Goal: Task Accomplishment & Management: Use online tool/utility

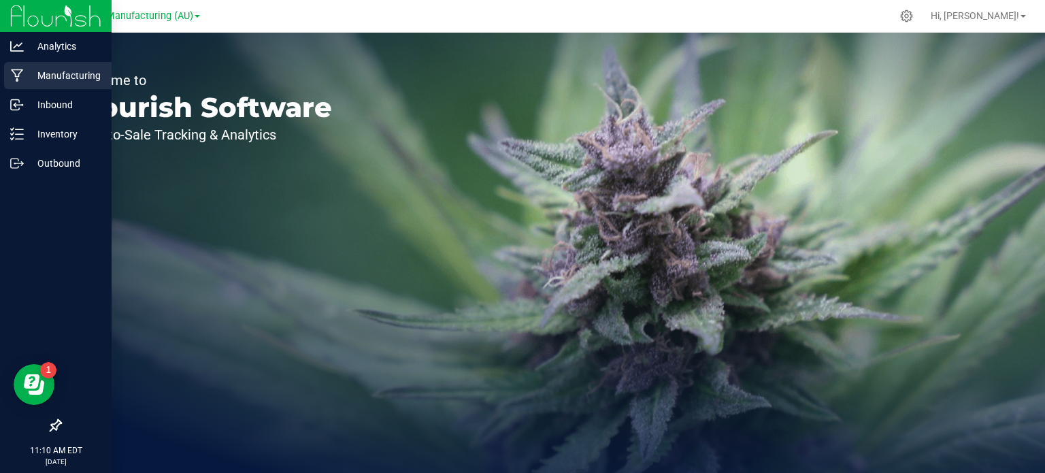
click at [65, 84] on div "Manufacturing" at bounding box center [58, 75] width 108 height 27
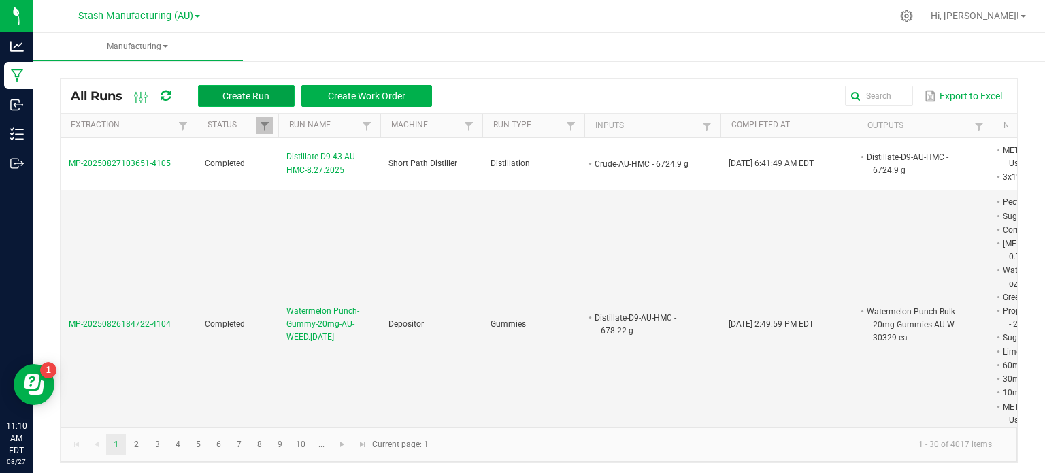
click at [263, 95] on span "Create Run" at bounding box center [246, 96] width 47 height 11
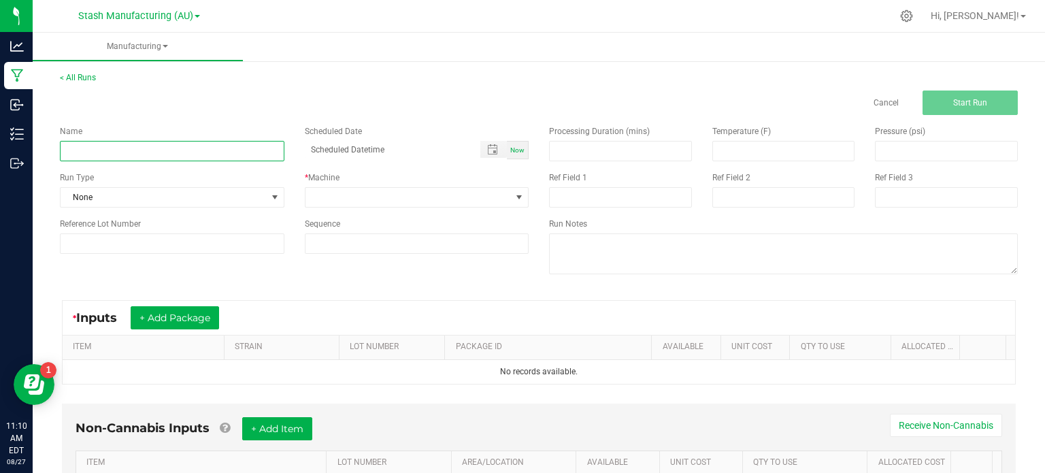
click at [188, 145] on input at bounding box center [172, 151] width 225 height 20
type input "b"
type input "Blue Raspberry-Bulk Infused Distillate-AU-HMC-8.27.2025"
click at [133, 198] on span "None" at bounding box center [164, 197] width 206 height 19
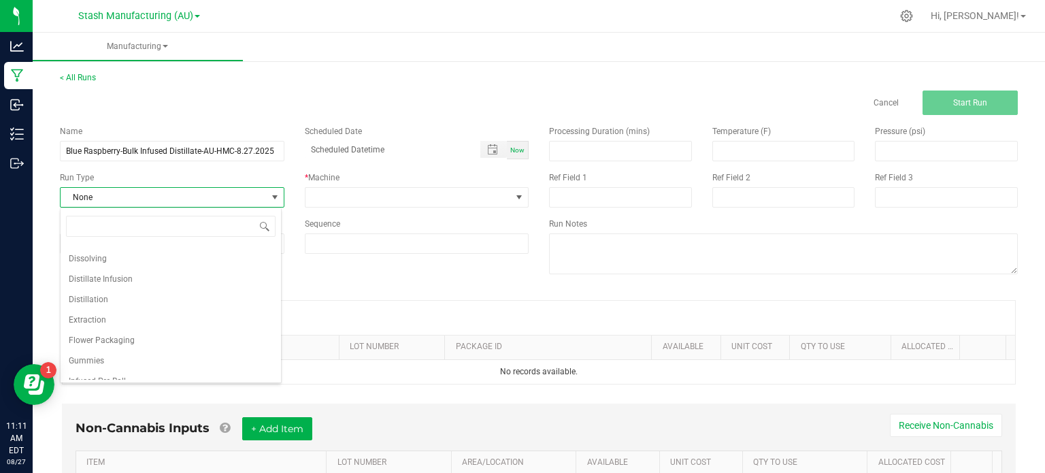
scroll to position [76, 0]
click at [246, 285] on li "Distillate Infusion" at bounding box center [171, 280] width 221 height 20
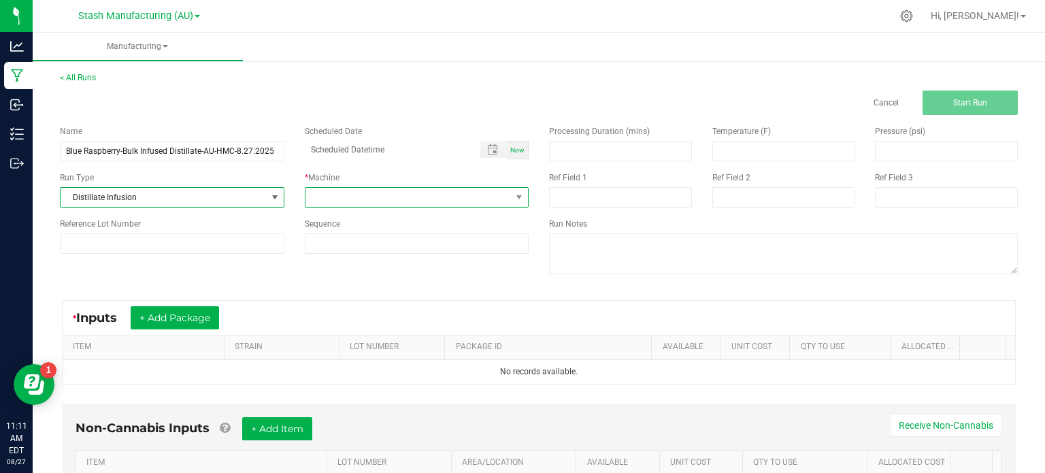
click at [341, 202] on span at bounding box center [409, 197] width 206 height 19
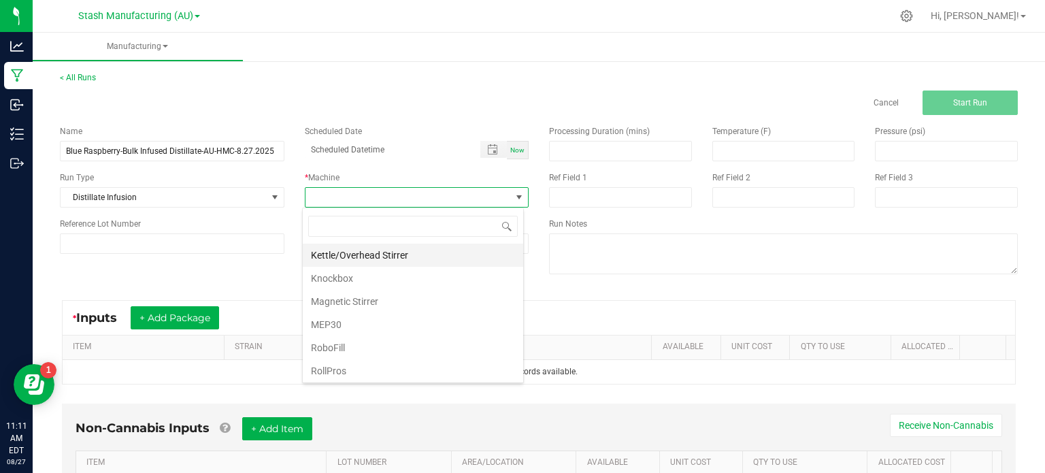
click at [460, 255] on li "Kettle/Overhead Stirrer" at bounding box center [413, 255] width 221 height 23
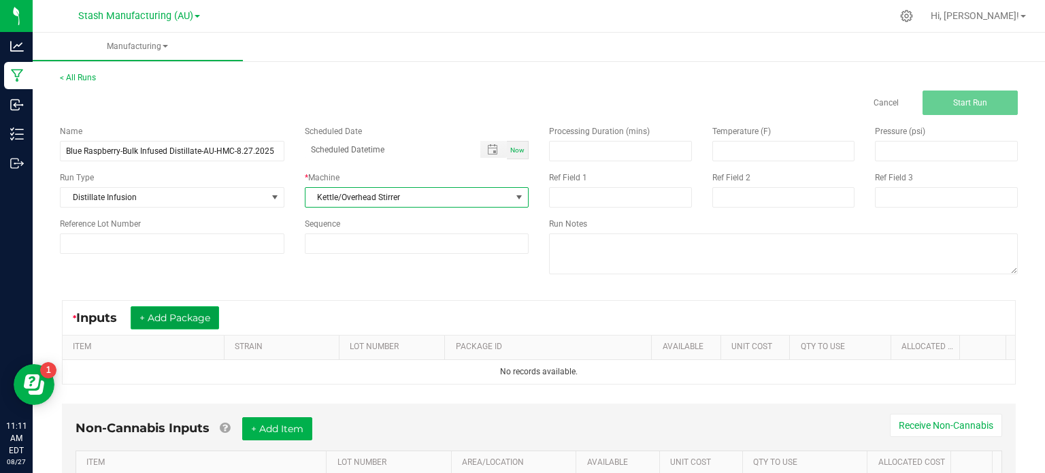
click at [215, 326] on button "+ Add Package" at bounding box center [175, 317] width 88 height 23
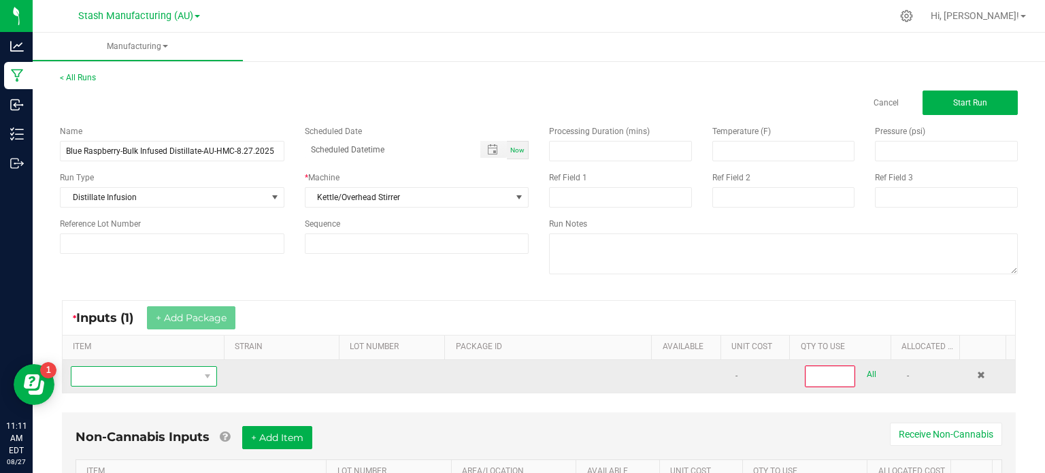
click at [159, 376] on span "NO DATA FOUND" at bounding box center [135, 376] width 128 height 19
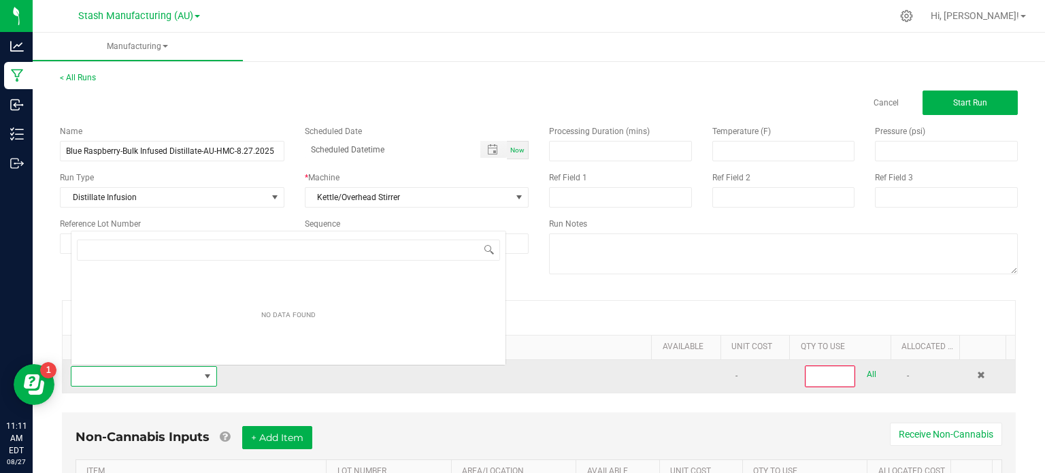
scroll to position [20, 141]
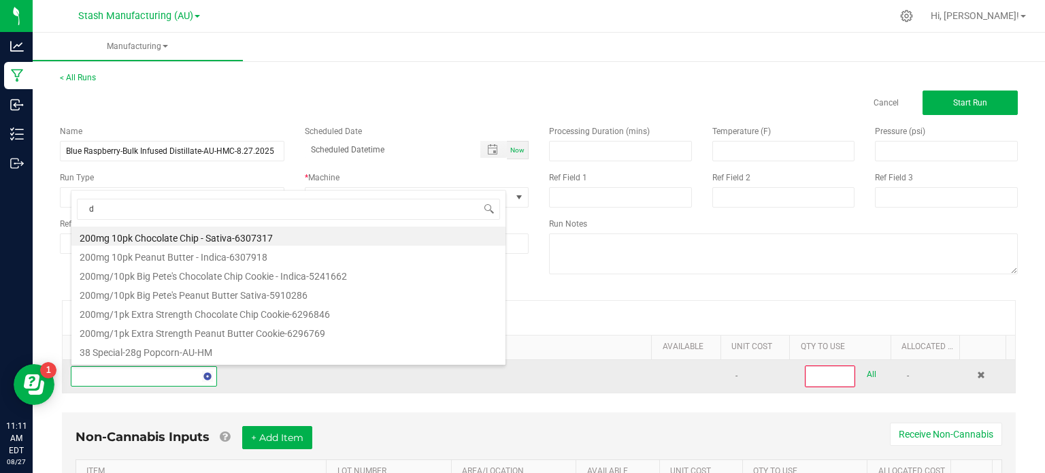
type input "d9"
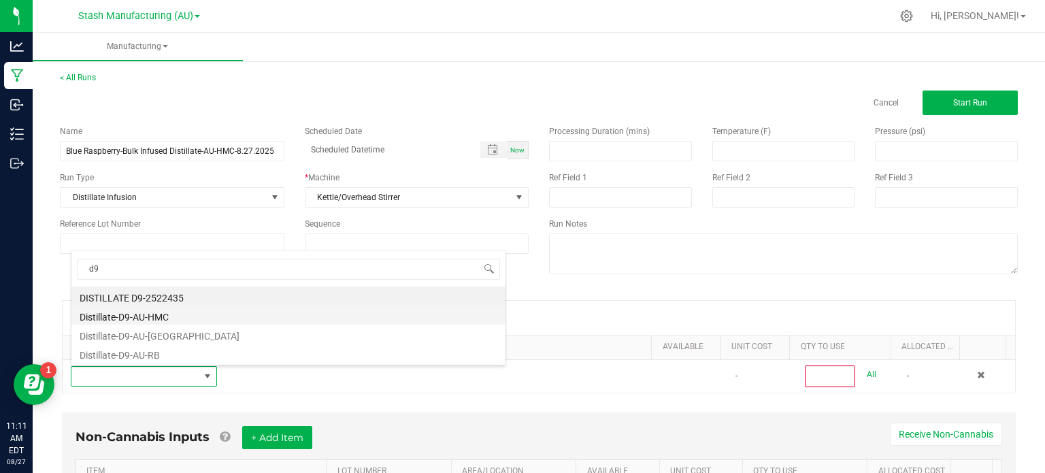
click at [161, 318] on li "Distillate-D9-AU-HMC" at bounding box center [288, 315] width 434 height 19
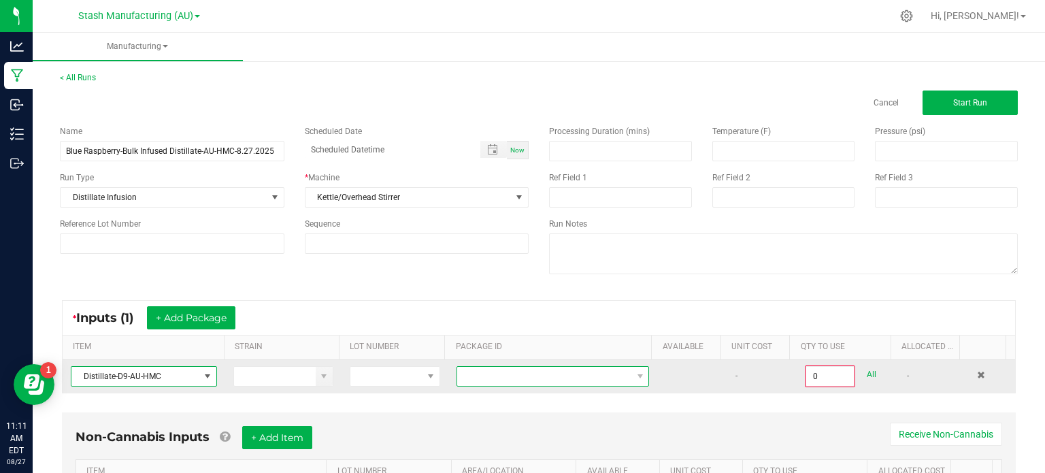
click at [476, 380] on span at bounding box center [544, 376] width 174 height 19
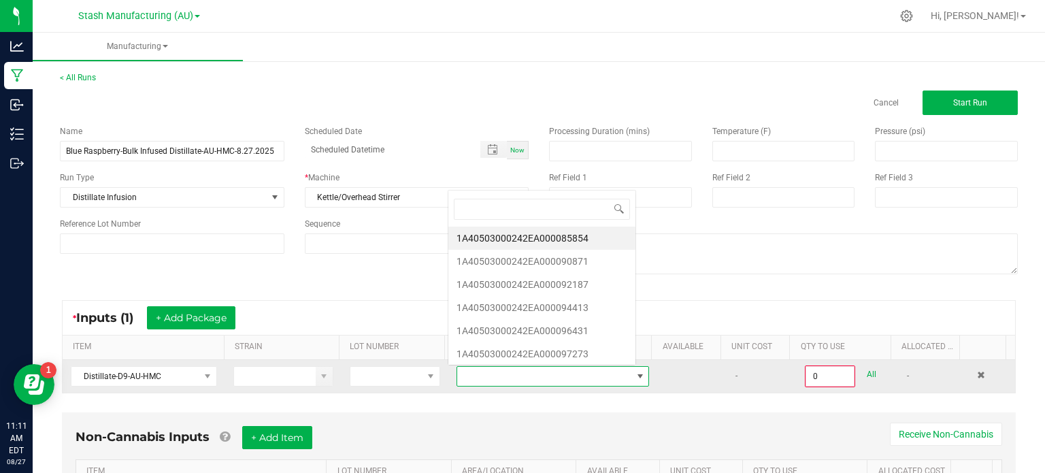
scroll to position [20, 185]
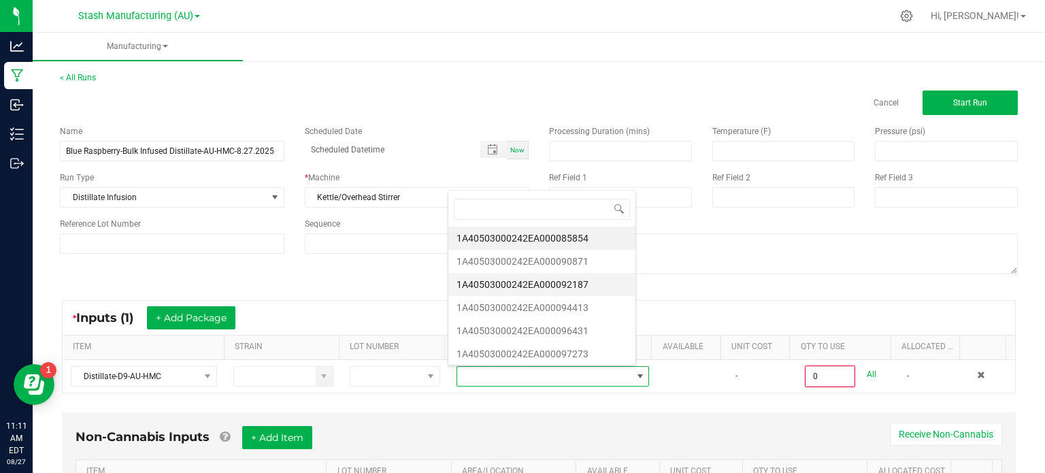
click at [551, 283] on li "1A40503000242EA000092187" at bounding box center [542, 284] width 187 height 23
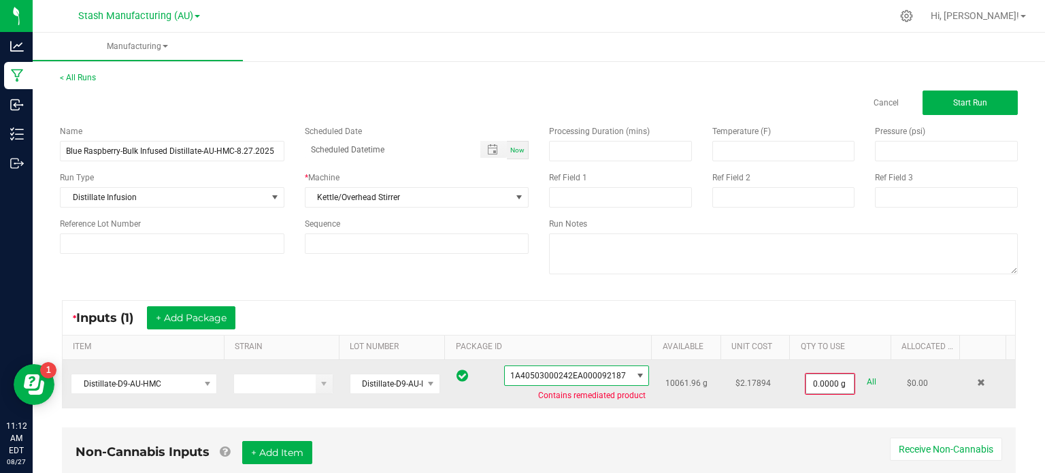
type input "0"
click at [820, 378] on input "0" at bounding box center [831, 383] width 48 height 19
click at [807, 391] on input "0" at bounding box center [831, 383] width 48 height 19
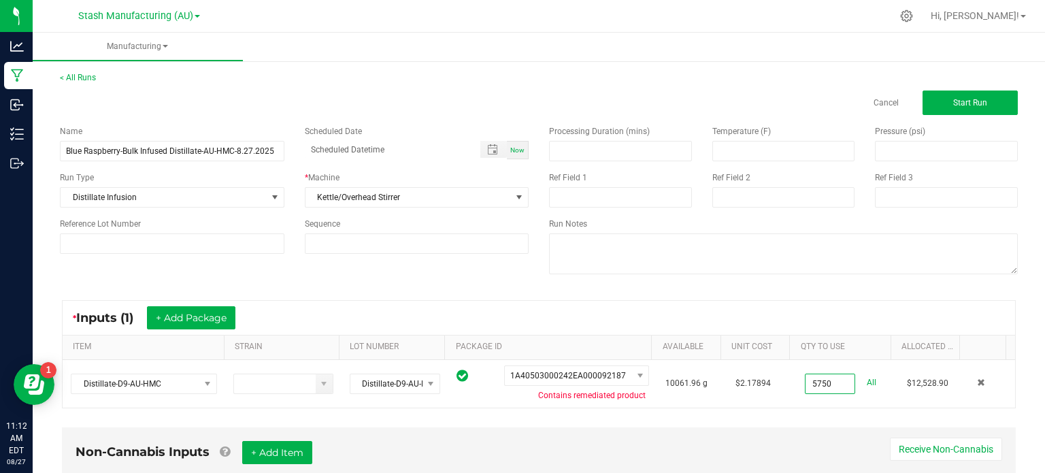
type input "5750.0000 g"
click at [1021, 135] on div "< All Runs Cancel Start Run Name Blue Raspberry-Bulk Infused Distillate-AU-HMC-…" at bounding box center [539, 317] width 1013 height 519
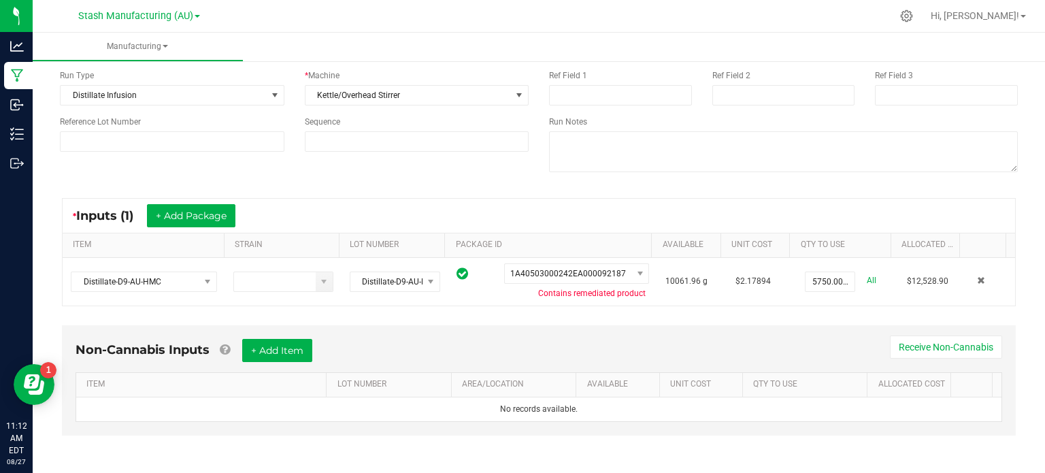
click at [346, 337] on div "Non-Cannabis Inputs + Add Item Receive Non-Cannabis ITEM LOT NUMBER AREA/LOCATI…" at bounding box center [539, 380] width 954 height 110
click at [1029, 304] on div "< All Runs Cancel Start Run Name Blue Raspberry-Bulk Infused Distillate-AU-HMC-…" at bounding box center [539, 215] width 1013 height 519
click at [342, 340] on div "Non-Cannabis Inputs + Add Item Receive Non-Cannabis" at bounding box center [539, 355] width 927 height 33
click at [392, 349] on div "Non-Cannabis Inputs + Add Item Receive Non-Cannabis" at bounding box center [539, 355] width 927 height 33
click at [299, 359] on button "+ Add Item" at bounding box center [277, 350] width 70 height 23
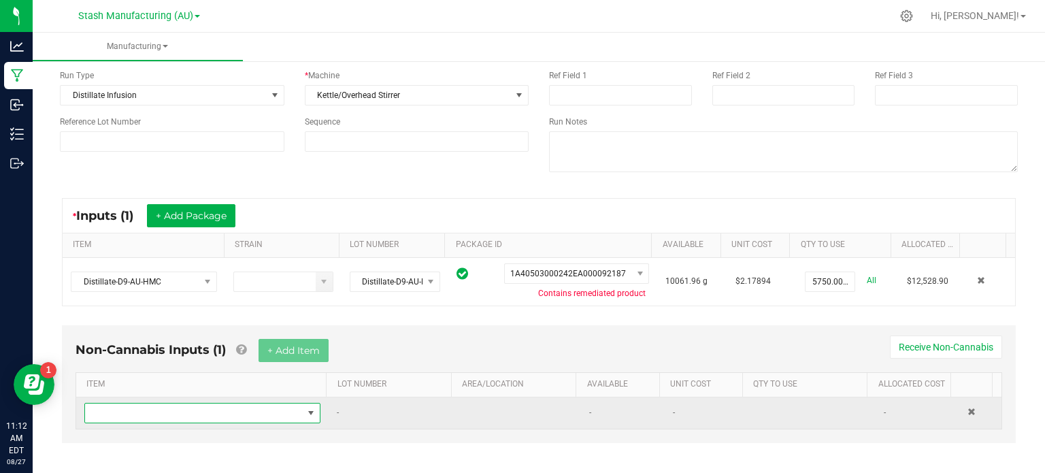
click at [255, 408] on span "NO DATA FOUND" at bounding box center [194, 413] width 218 height 19
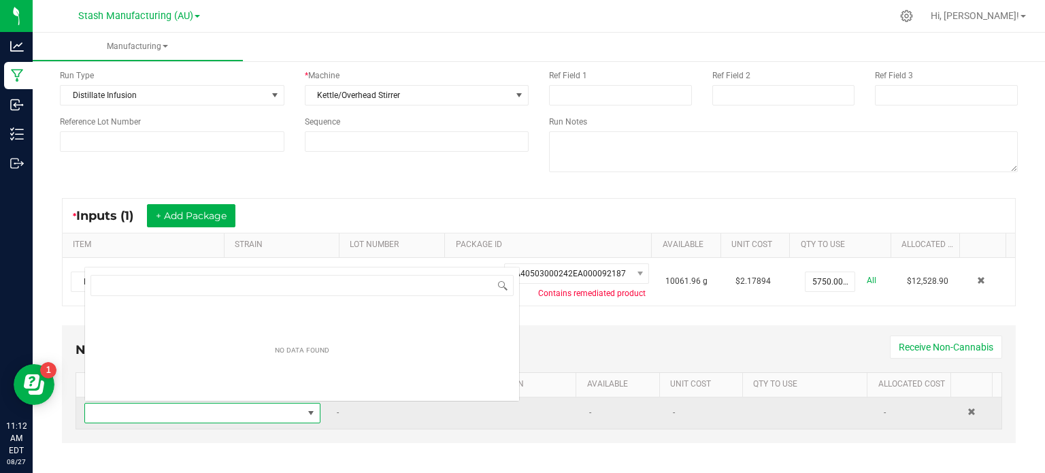
scroll to position [20, 227]
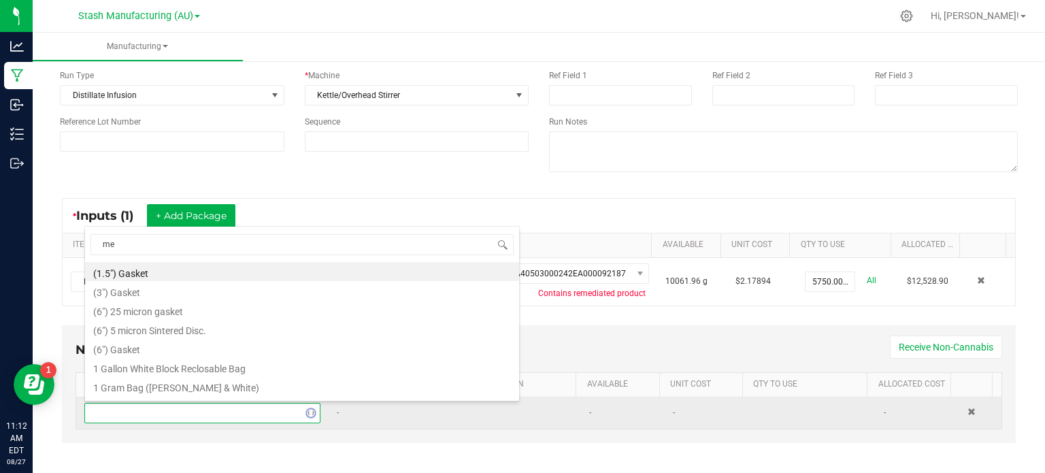
type input "met"
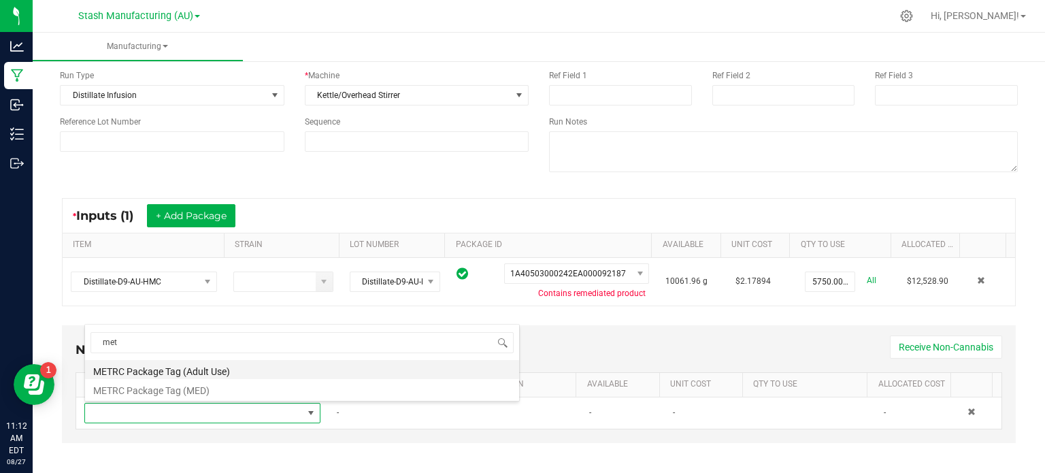
click at [249, 373] on li "METRC Package Tag (Adult Use)" at bounding box center [302, 369] width 434 height 19
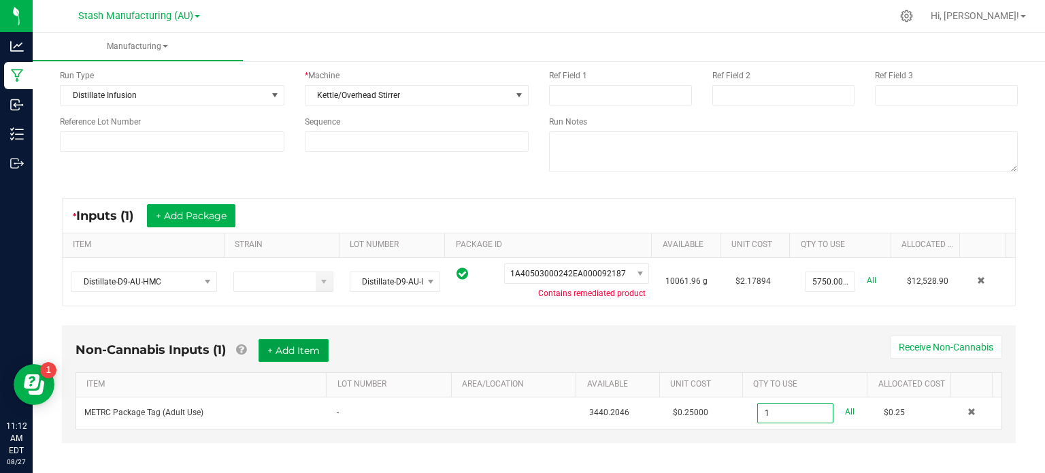
type input "1 ea"
click at [291, 353] on button "+ Add Item" at bounding box center [294, 350] width 70 height 23
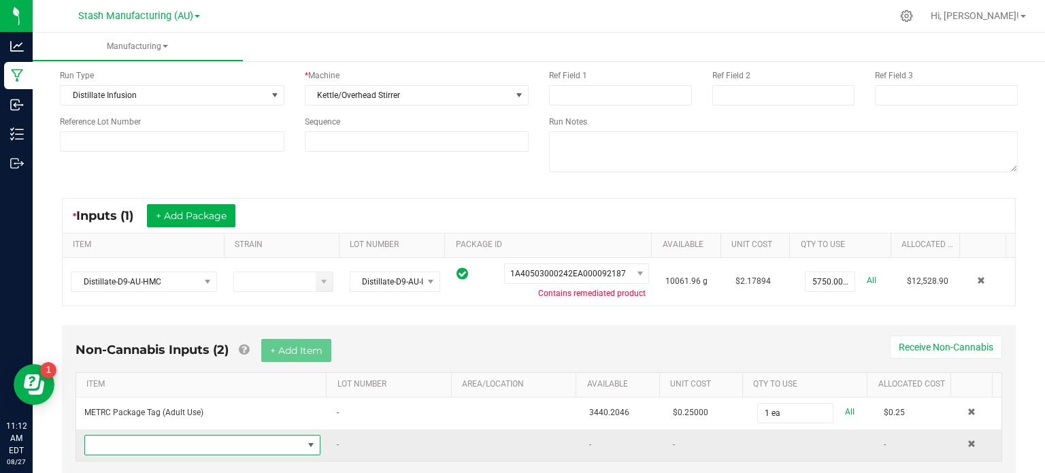
click at [256, 444] on span "NO DATA FOUND" at bounding box center [194, 445] width 218 height 19
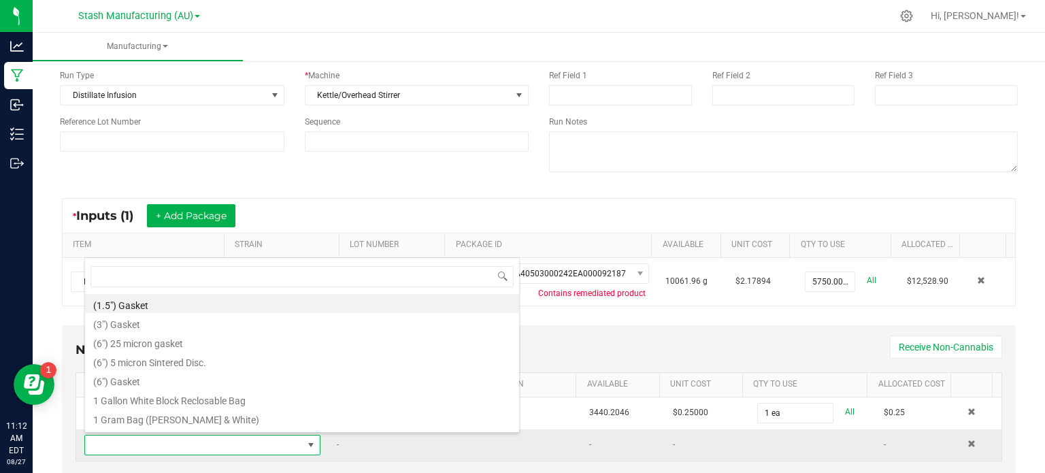
click at [372, 451] on td "-" at bounding box center [392, 444] width 126 height 31
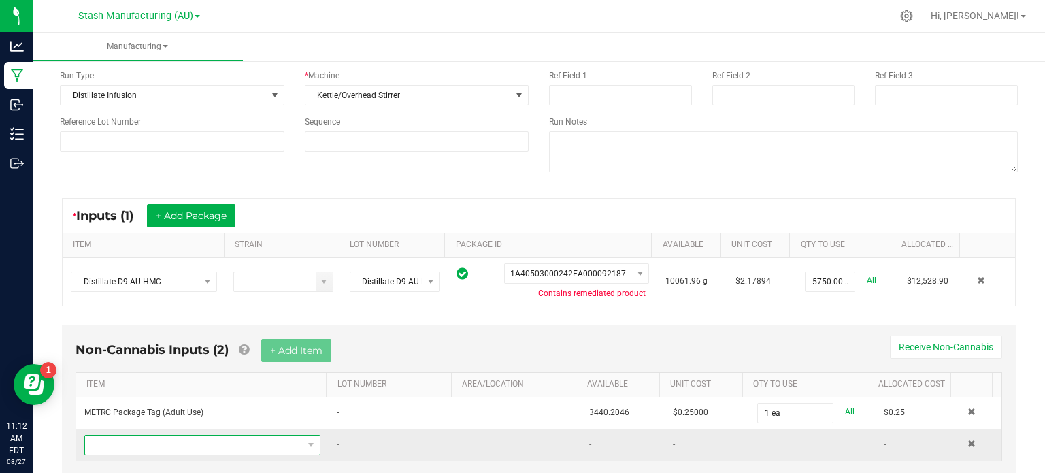
click at [228, 443] on span "NO DATA FOUND" at bounding box center [194, 445] width 218 height 19
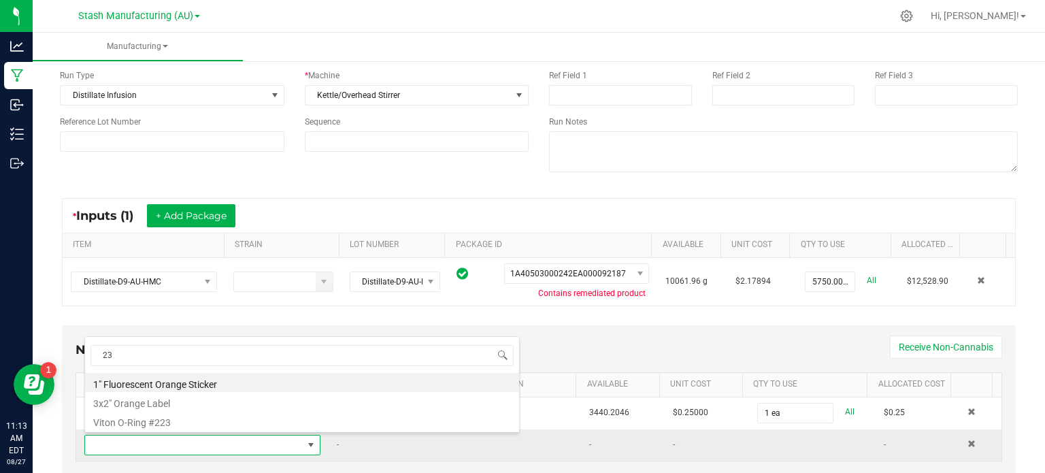
type input "2"
type input "3x1"
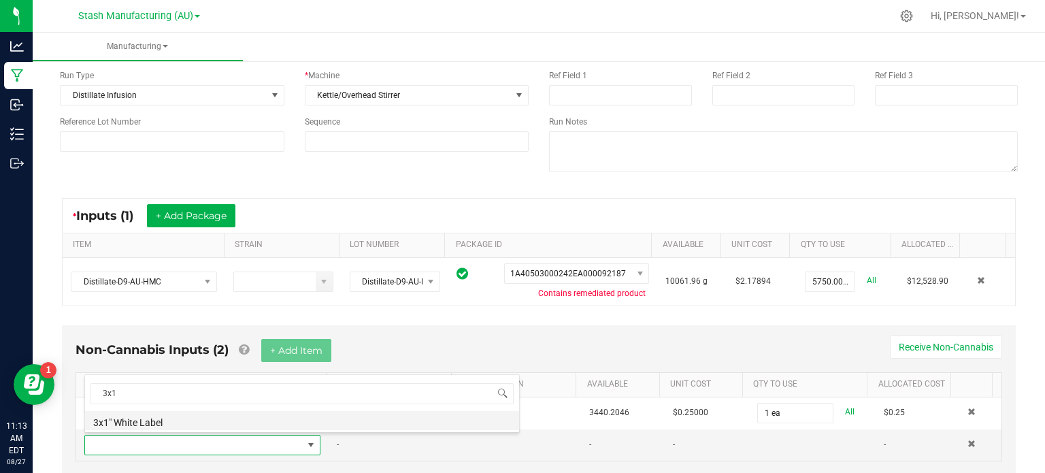
click at [202, 421] on li "3x1" White Label" at bounding box center [302, 420] width 434 height 19
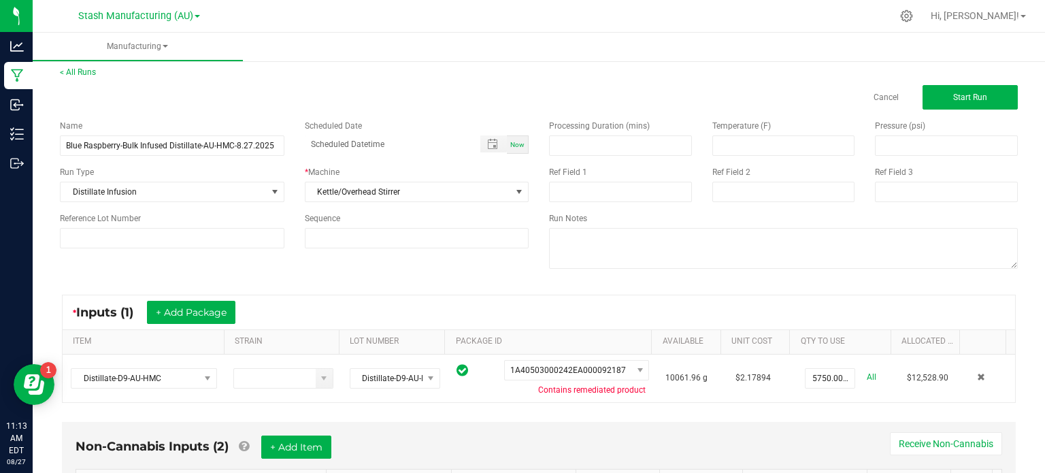
scroll to position [0, 0]
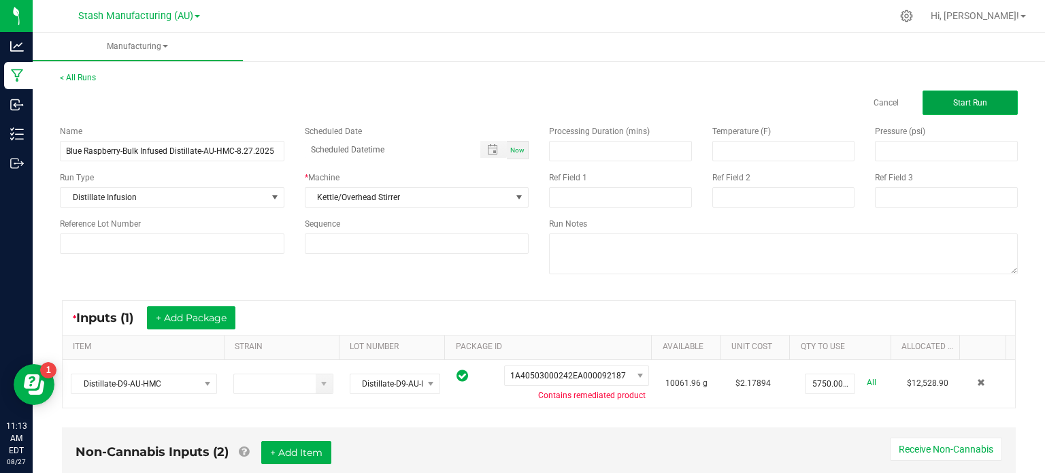
type input "2 ea"
click at [966, 114] on button "Start Run" at bounding box center [970, 103] width 95 height 25
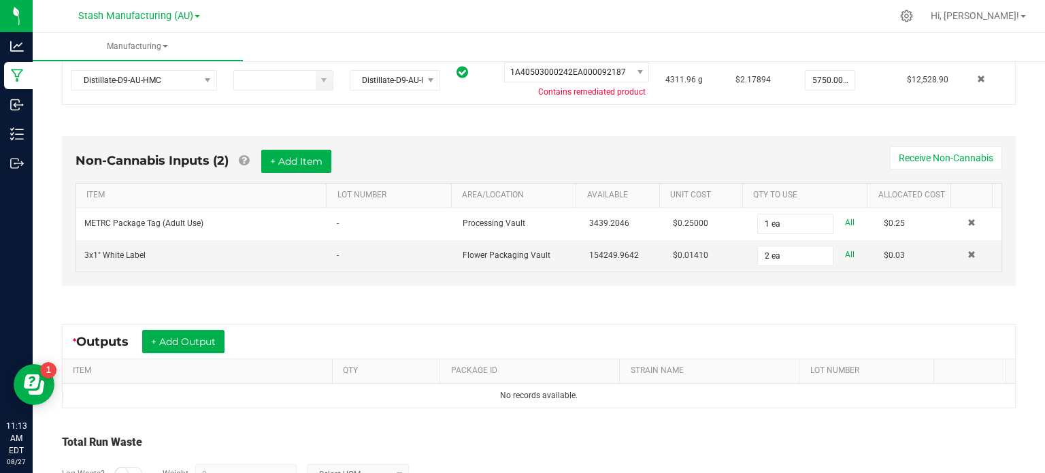
scroll to position [408, 0]
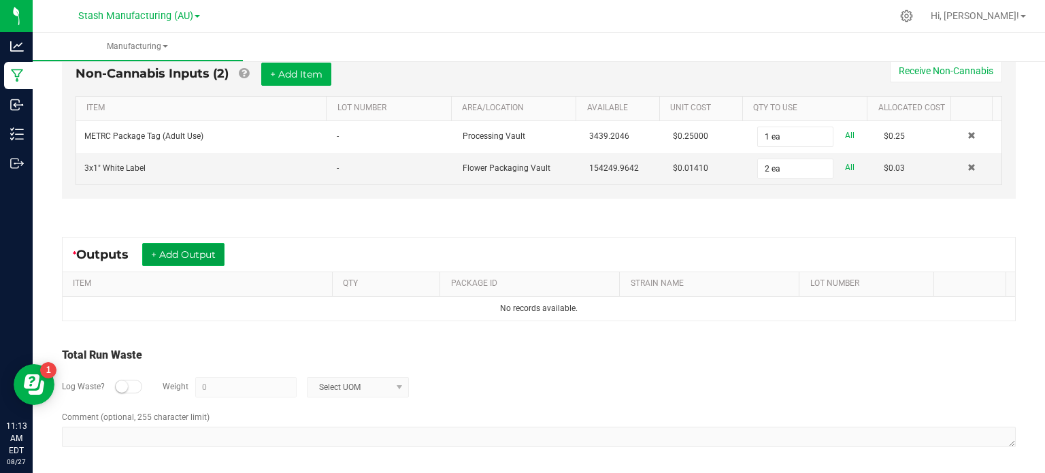
click at [186, 255] on button "+ Add Output" at bounding box center [183, 254] width 82 height 23
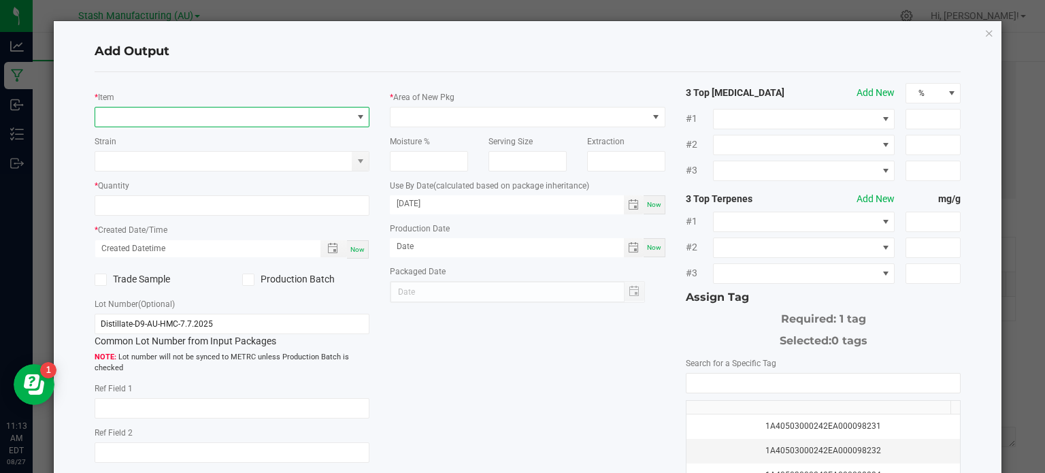
click at [152, 110] on span "NO DATA FOUND" at bounding box center [223, 117] width 257 height 19
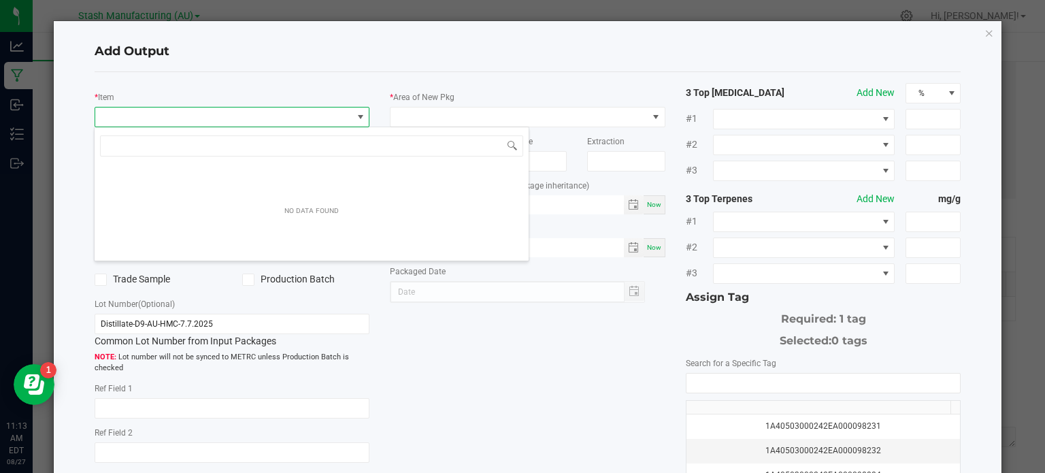
scroll to position [20, 272]
type input "blue rasp"
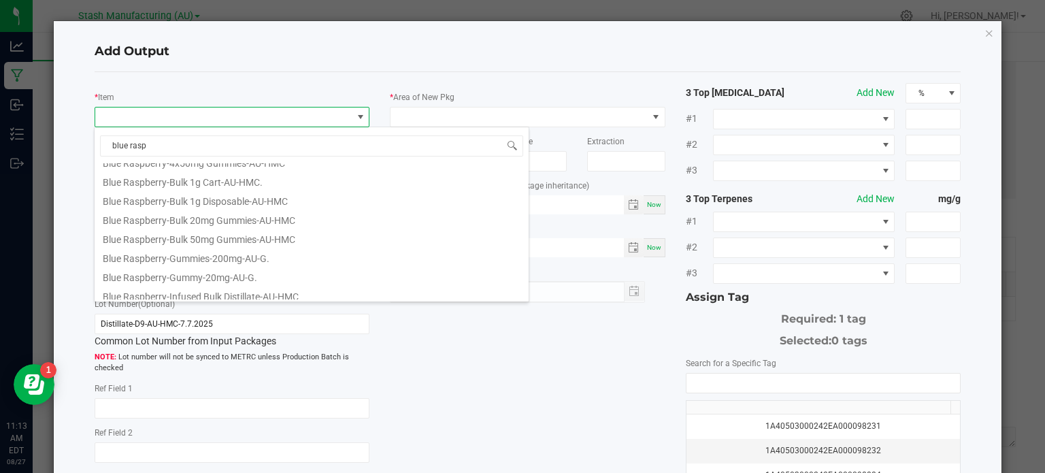
scroll to position [74, 0]
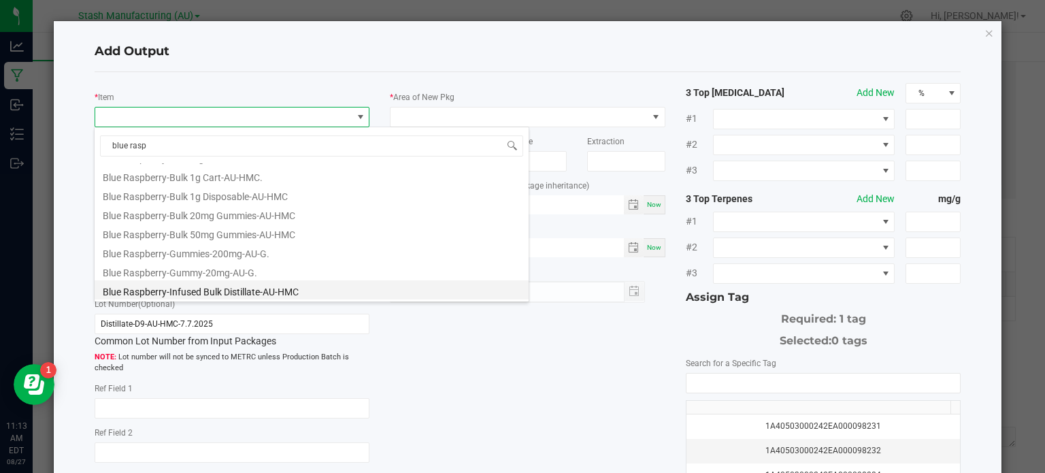
click at [397, 280] on li "Blue Raspberry-Infused Bulk Distillate-AU-HMC" at bounding box center [312, 289] width 434 height 19
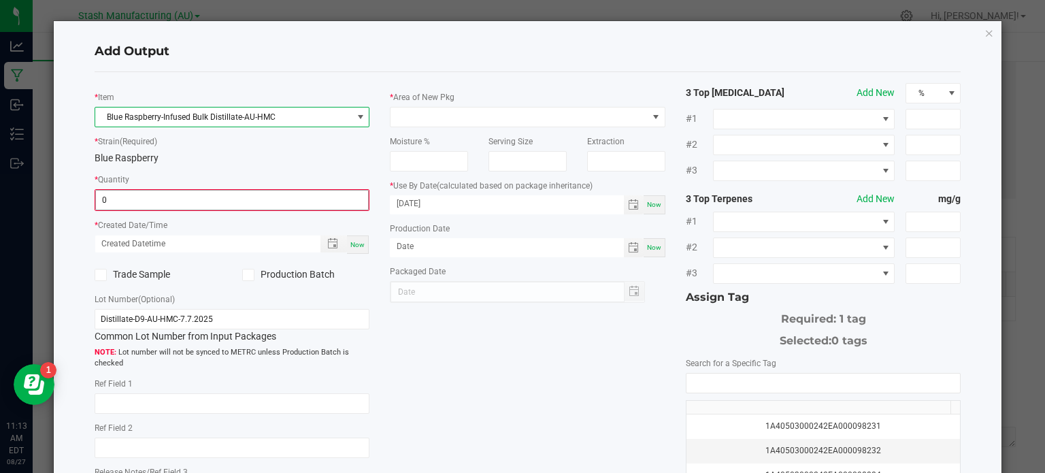
click at [264, 204] on input "0" at bounding box center [232, 200] width 273 height 19
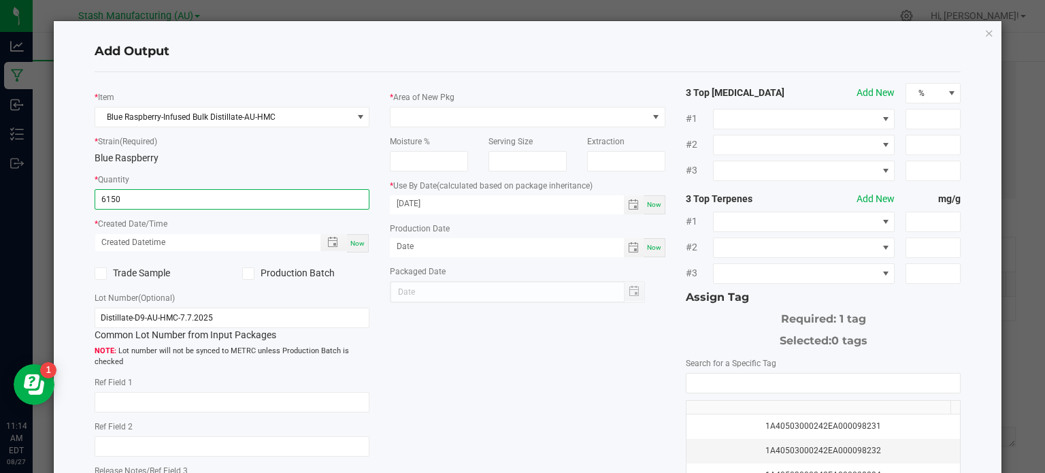
type input "6150.0000 g"
click at [359, 246] on span "Now" at bounding box center [358, 243] width 14 height 7
type input "[DATE] 11:14 AM"
type input "[DATE]"
click at [250, 274] on icon at bounding box center [248, 274] width 9 height 0
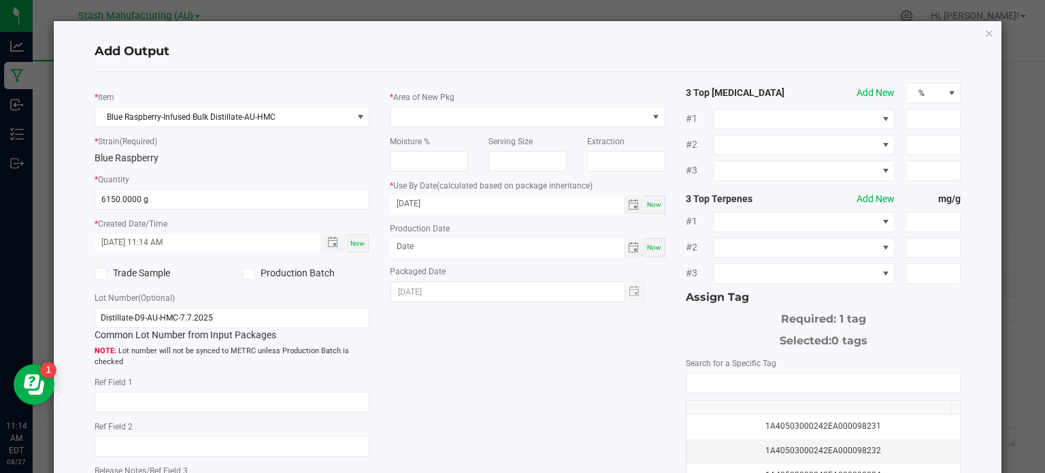
click at [0, 0] on input "Production Batch" at bounding box center [0, 0] width 0 height 0
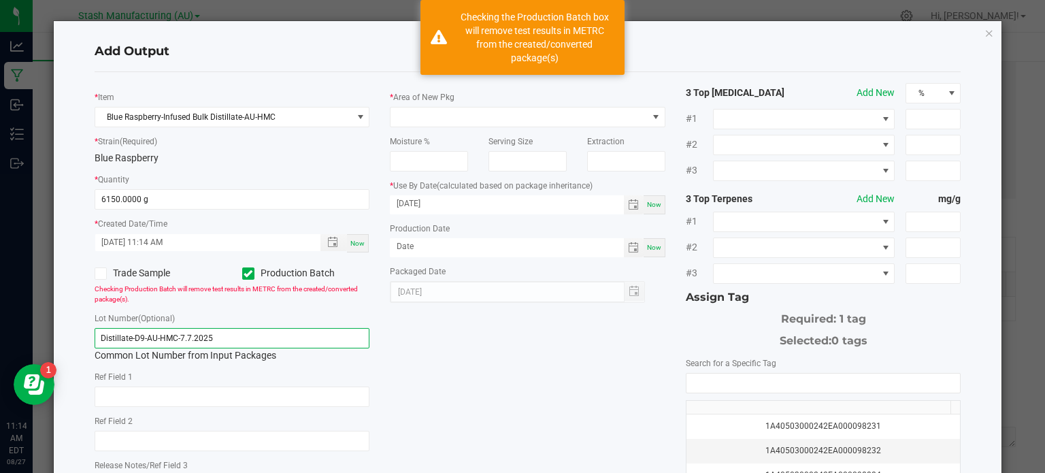
click at [255, 341] on input "Distillate-D9-AU-HMC-7.7.2025" at bounding box center [233, 338] width 276 height 20
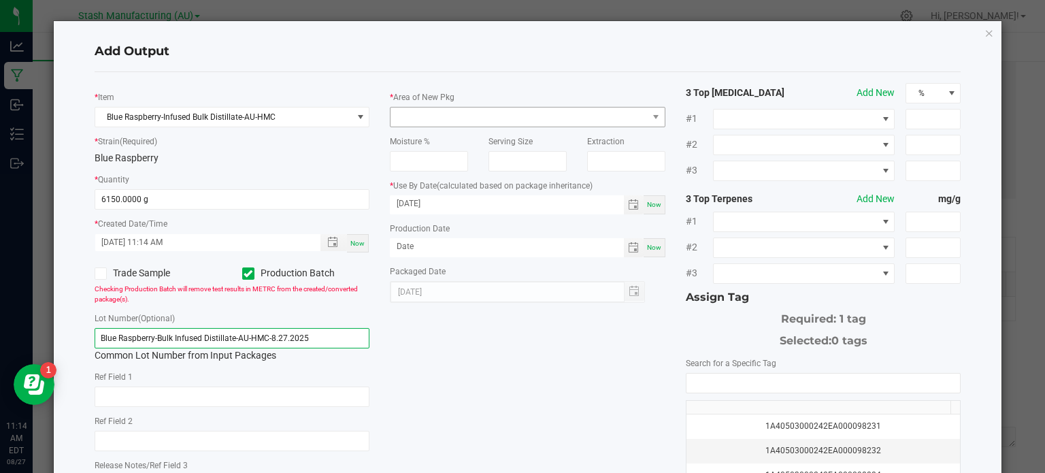
type input "Blue Raspberry-Bulk Infused Distillate-AU-HMC-8.27.2025"
click at [469, 110] on span at bounding box center [519, 117] width 257 height 19
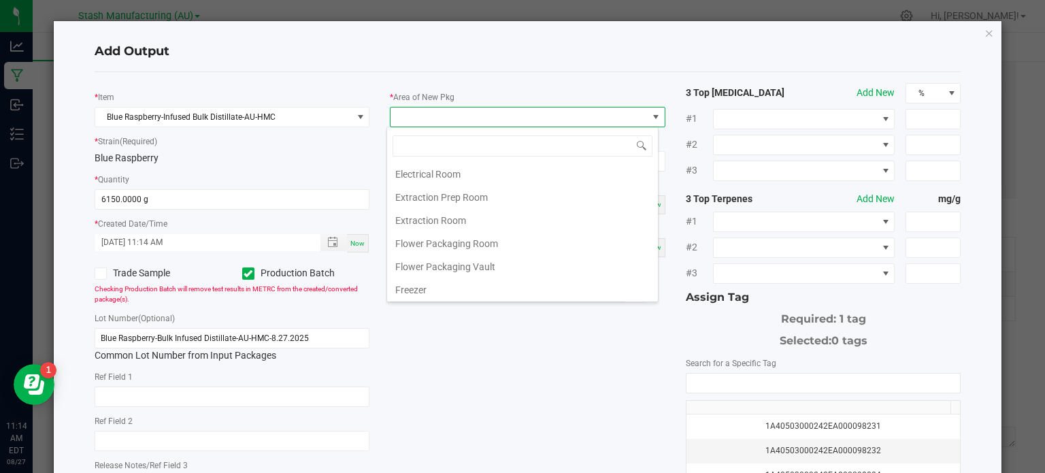
scroll to position [27, 0]
click at [609, 182] on li "Extraction Prep Room" at bounding box center [522, 193] width 271 height 23
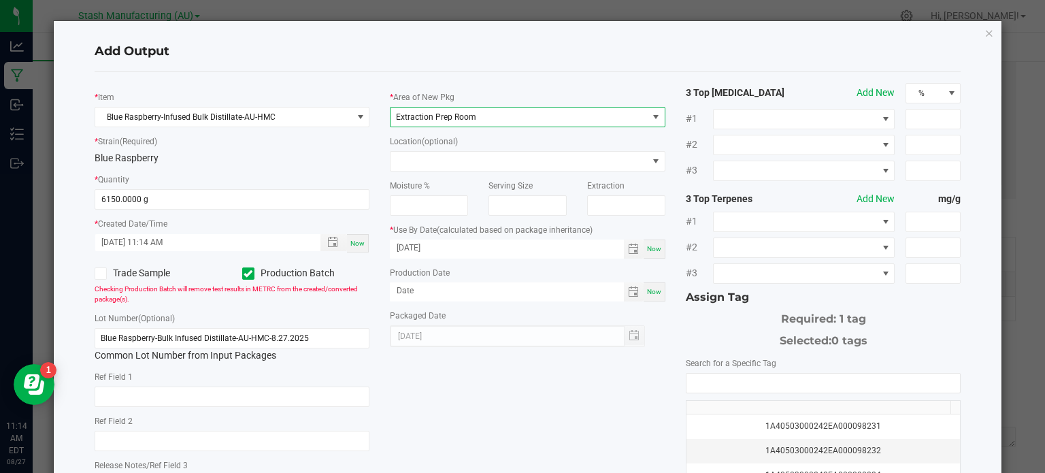
click at [583, 389] on div "* Item Blue Raspberry-Infused Bulk Distillate-AU-HMC * Strain (Required) Blue R…" at bounding box center [528, 327] width 888 height 488
click at [651, 299] on div "Now" at bounding box center [655, 291] width 22 height 19
type input "[DATE]"
drag, startPoint x: 412, startPoint y: 244, endPoint x: 370, endPoint y: 248, distance: 41.8
click at [370, 248] on div "* Item Blue Raspberry-Infused Bulk Distillate-AU-HMC * Strain (Required) Blue R…" at bounding box center [528, 327] width 888 height 488
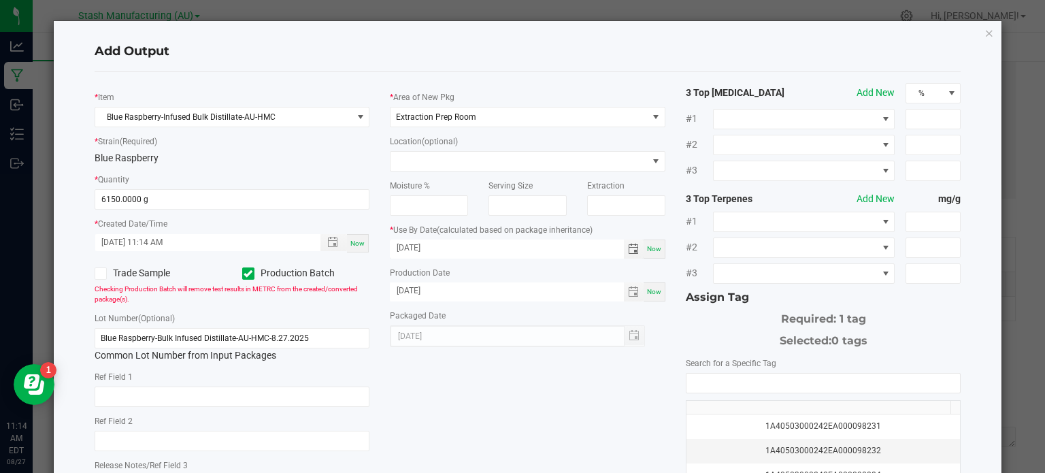
drag, startPoint x: 412, startPoint y: 244, endPoint x: 371, endPoint y: 242, distance: 40.9
click at [371, 242] on div "* Item Blue Raspberry-Infused Bulk Distillate-AU-HMC * Strain (Required) Blue R…" at bounding box center [528, 327] width 888 height 488
click at [417, 243] on input "[DATE]" at bounding box center [507, 248] width 234 height 17
type input "[DATE]"
click at [711, 389] on input "NO DATA FOUND" at bounding box center [824, 383] width 274 height 19
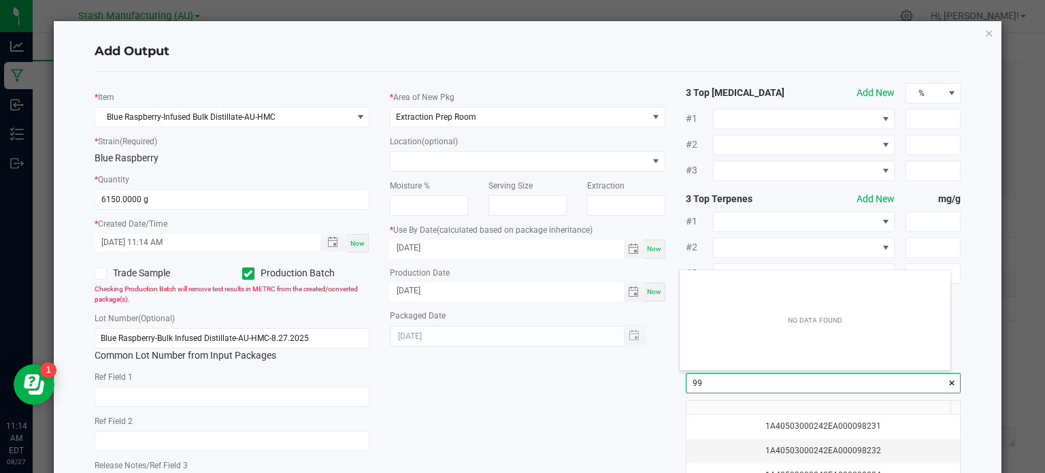
scroll to position [19, 272]
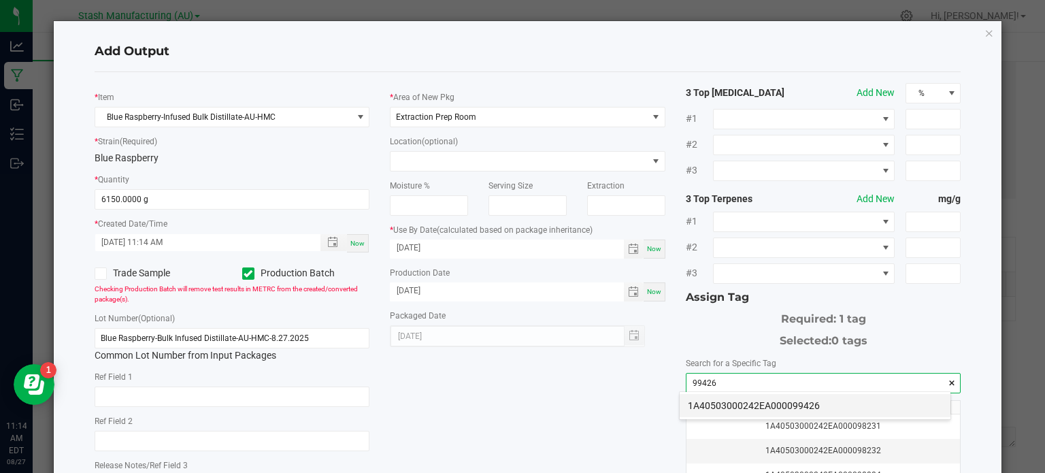
click at [727, 399] on li "1A40503000242EA000099426" at bounding box center [815, 405] width 271 height 23
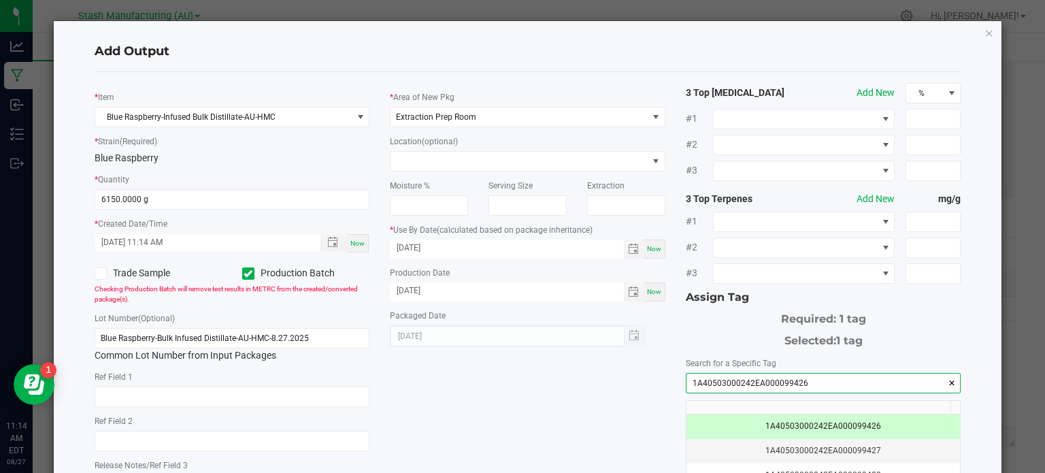
type input "1A40503000242EA000099426"
click at [599, 420] on div "* Item Blue Raspberry-Infused Bulk Distillate-AU-HMC * Strain (Required) Blue R…" at bounding box center [528, 327] width 888 height 488
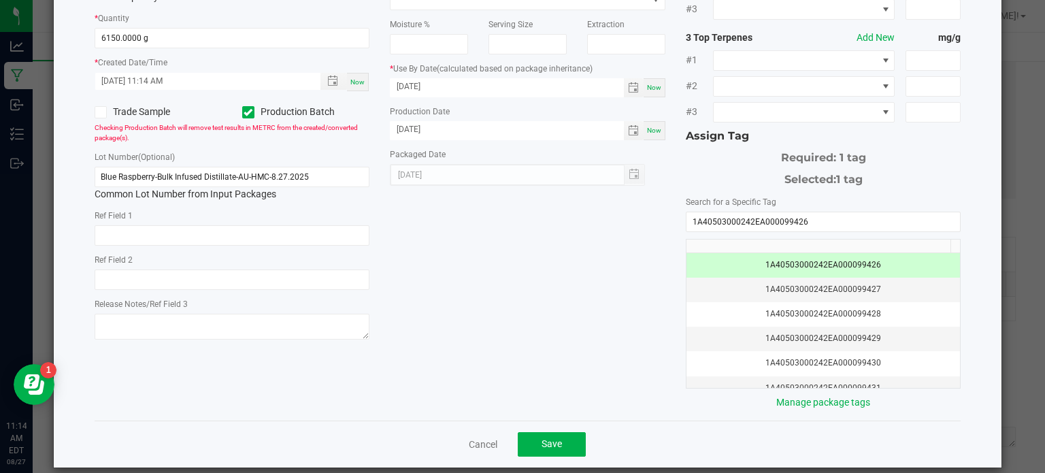
scroll to position [174, 0]
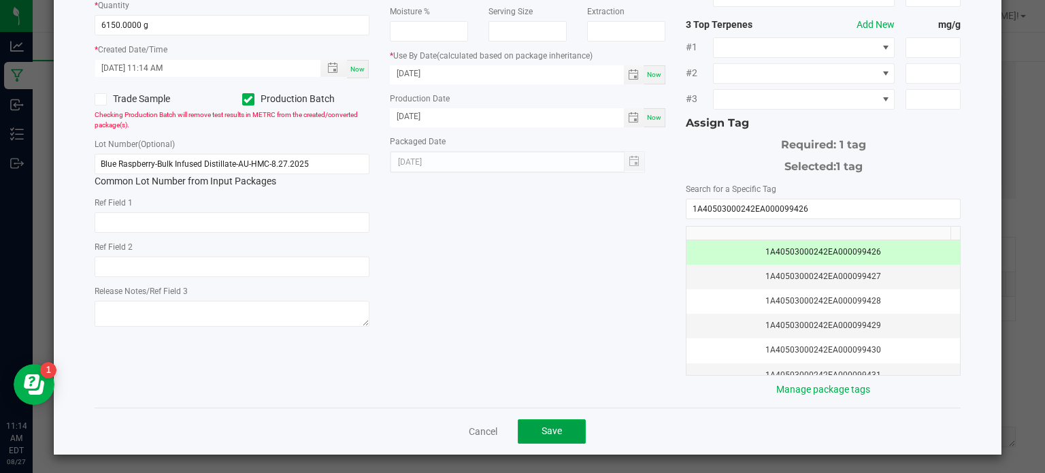
click at [571, 427] on button "Save" at bounding box center [552, 431] width 68 height 25
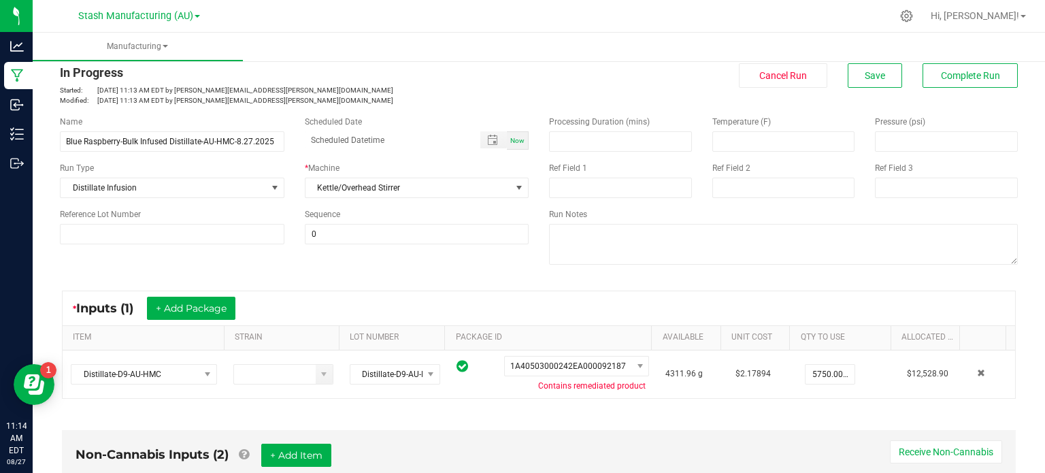
scroll to position [0, 0]
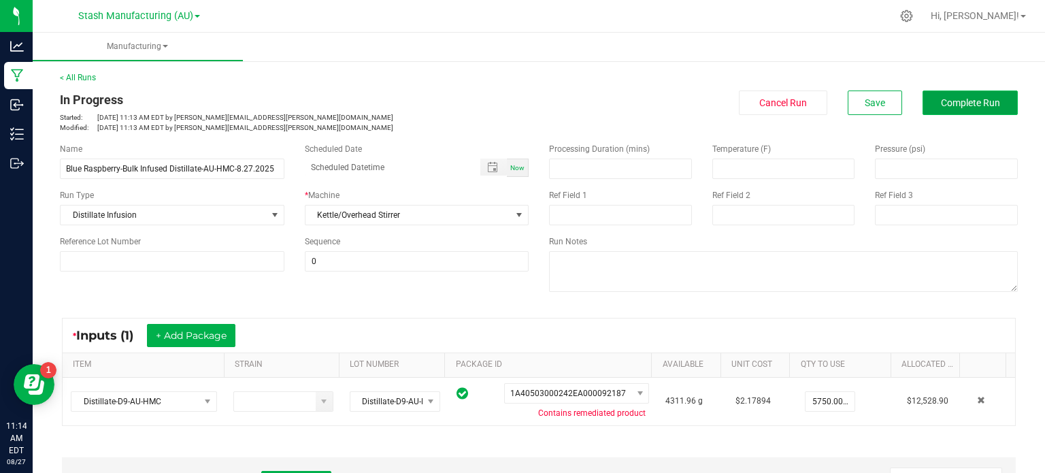
click at [970, 111] on button "Complete Run" at bounding box center [970, 103] width 95 height 25
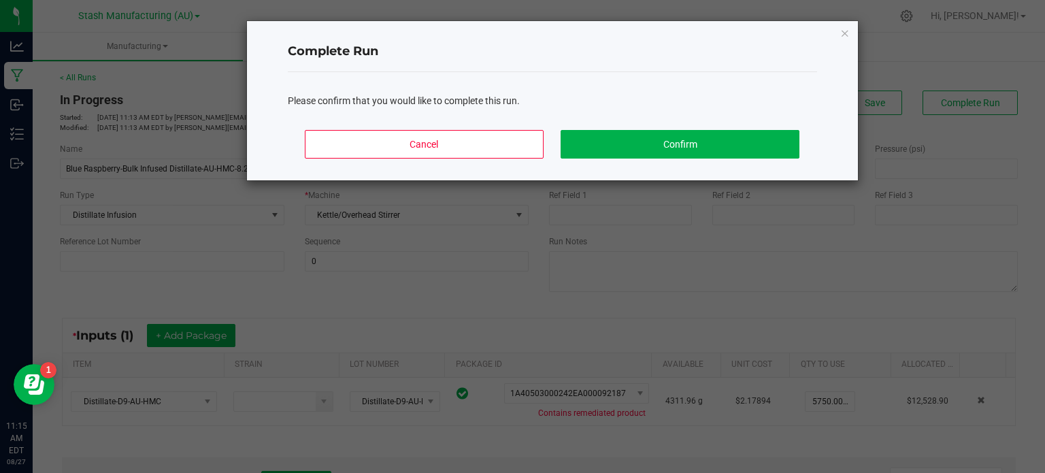
click at [593, 311] on ngb-modal-window "Complete Run Please confirm that you would like to complete this run. Cancel Co…" at bounding box center [528, 236] width 1056 height 473
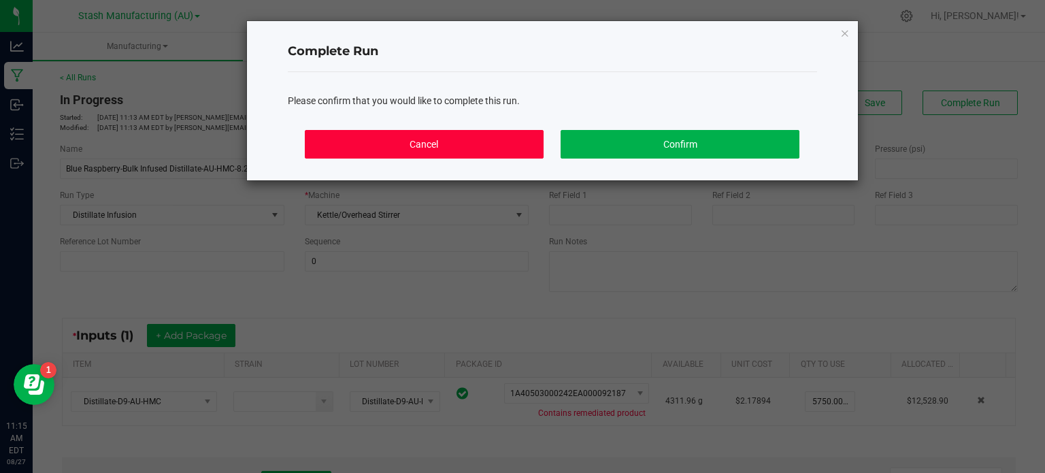
click at [433, 149] on button "Cancel" at bounding box center [424, 144] width 238 height 29
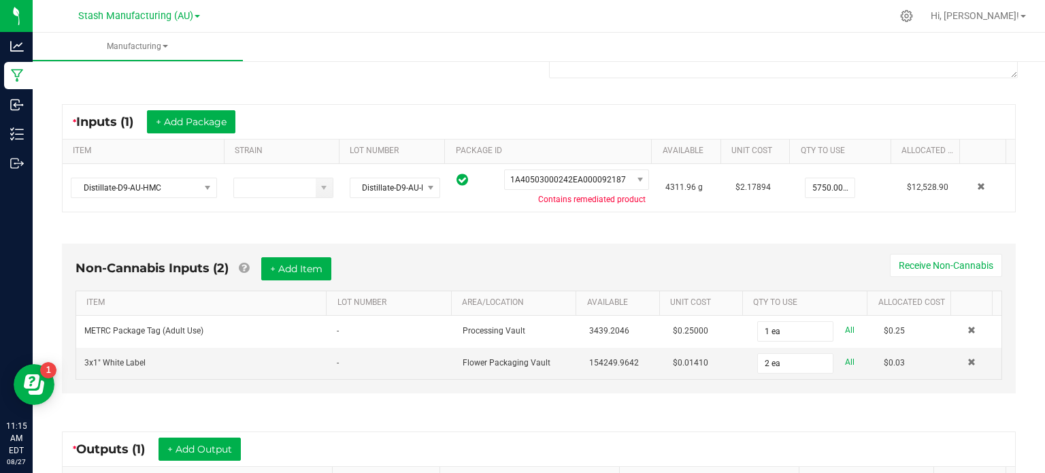
scroll to position [218, 0]
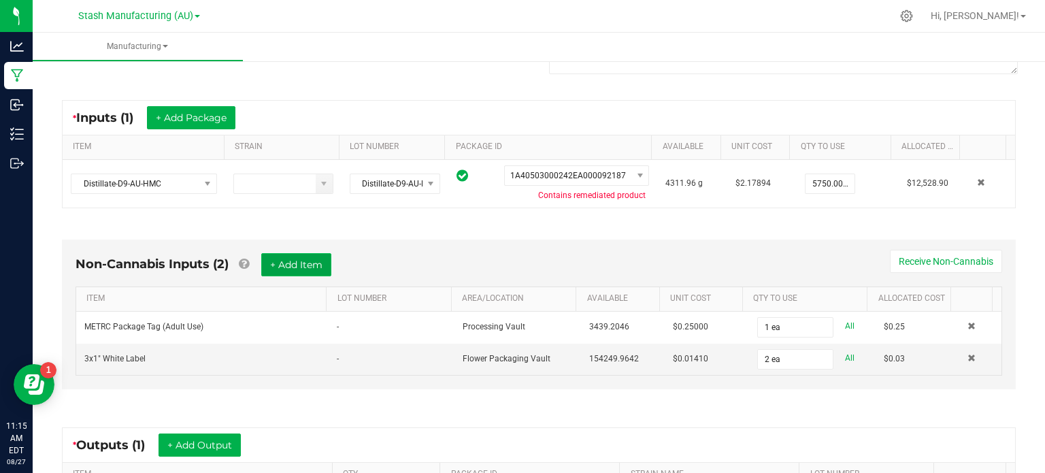
click at [317, 273] on button "+ Add Item" at bounding box center [296, 264] width 70 height 23
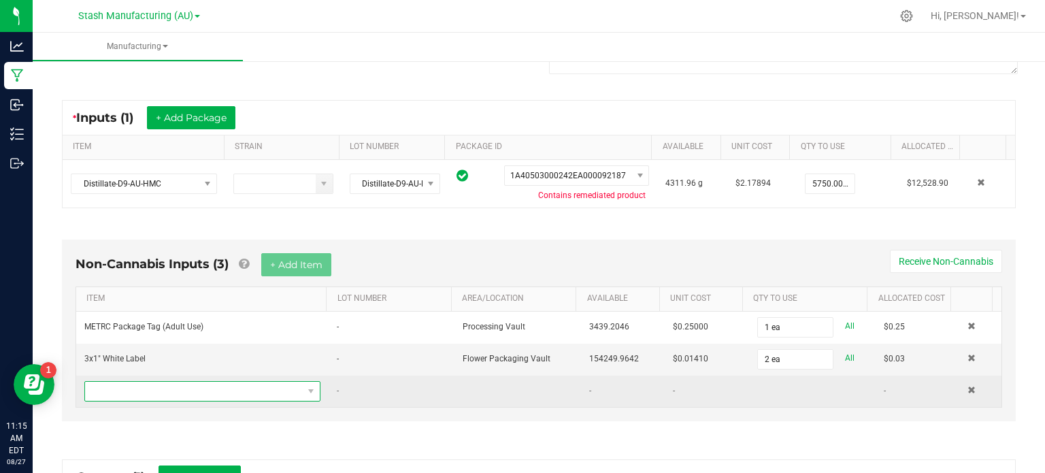
click at [218, 384] on span "NO DATA FOUND" at bounding box center [194, 391] width 218 height 19
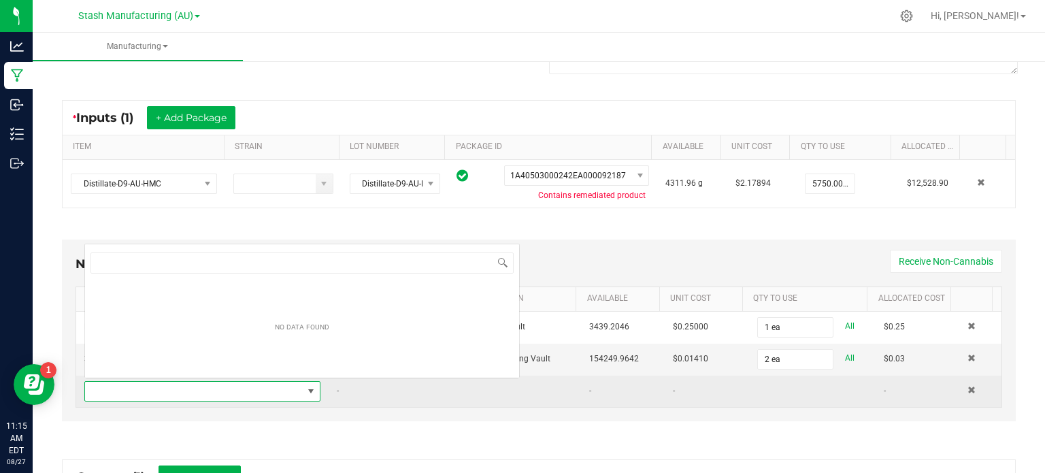
scroll to position [20, 227]
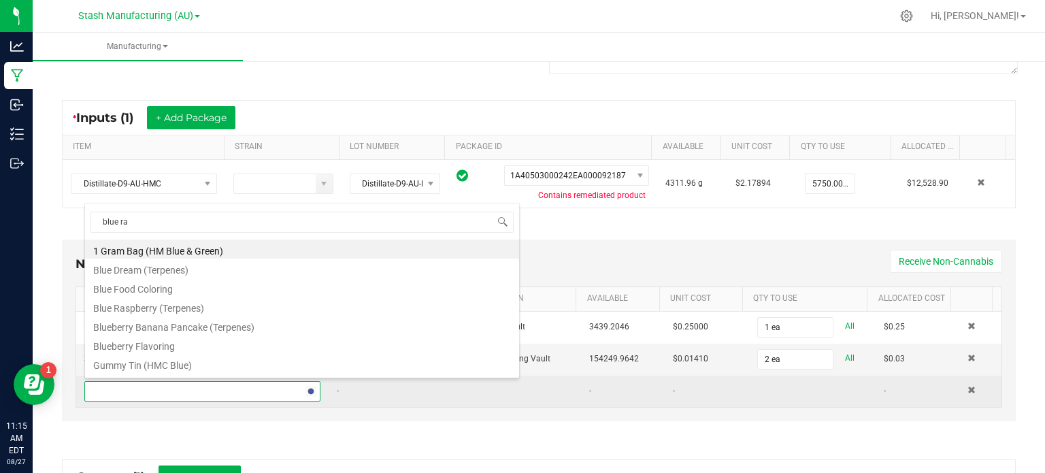
type input "blue ras"
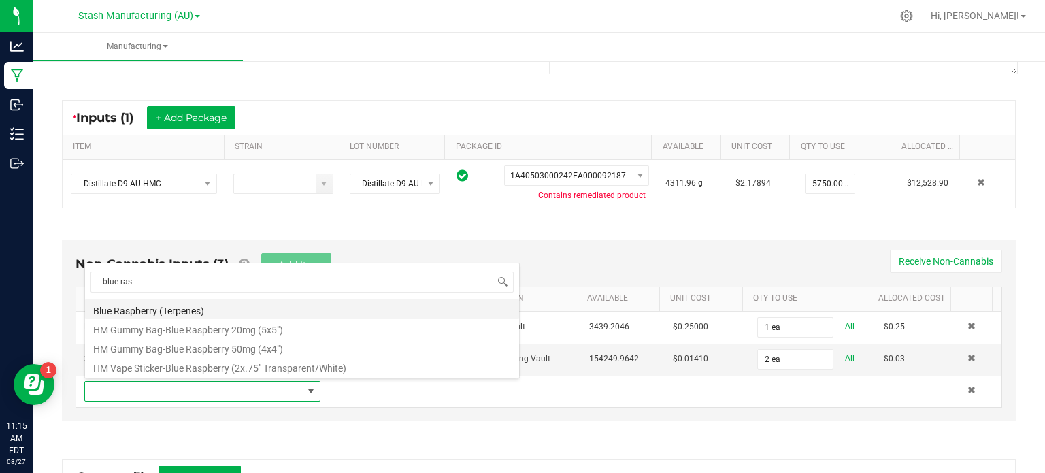
click at [215, 306] on li "Blue Raspberry (Terpenes)" at bounding box center [302, 308] width 434 height 19
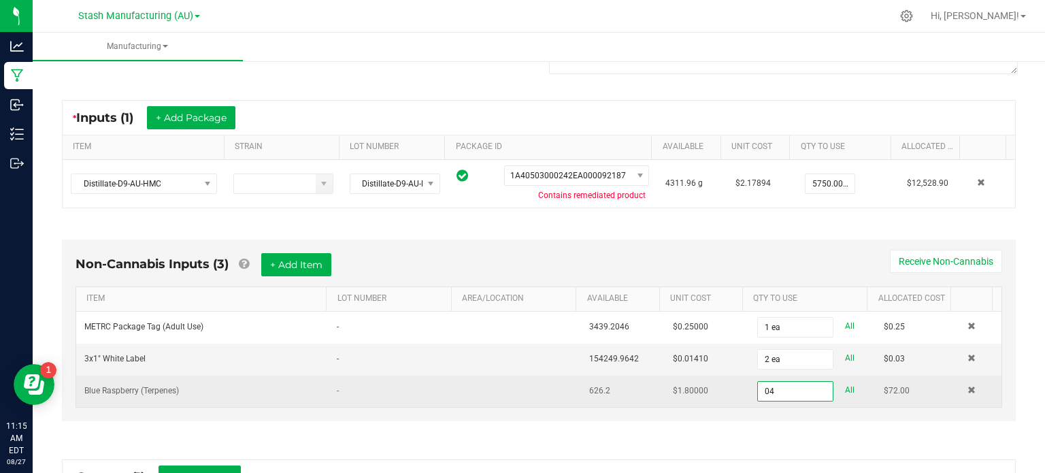
type input "0"
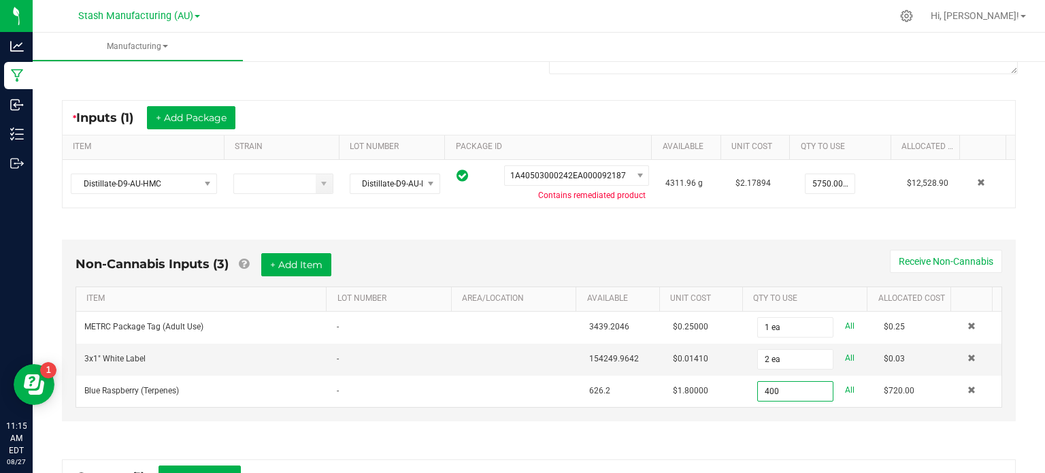
type input "400.0000 ml"
click at [786, 419] on div "Non-Cannabis Inputs (3) + Add Item Receive Non-Cannabis ITEM LOT NUMBER AREA/LO…" at bounding box center [539, 334] width 979 height 227
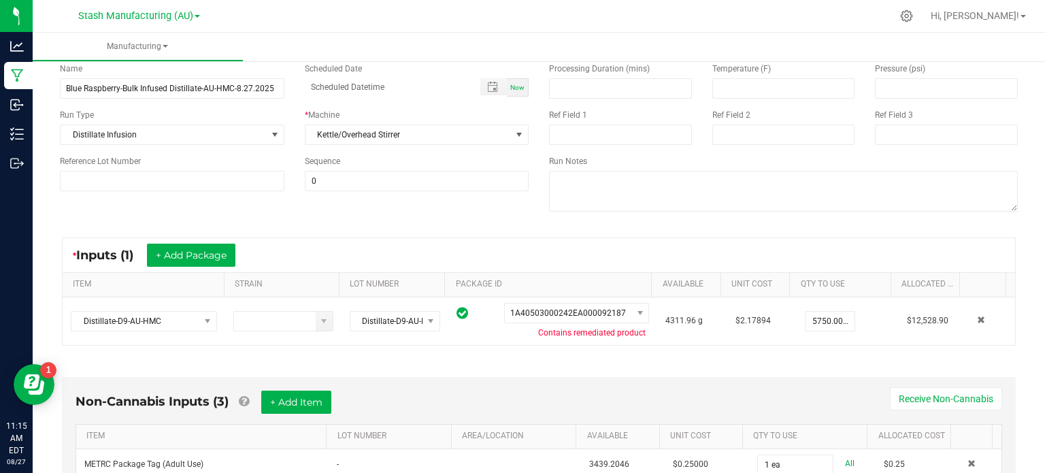
scroll to position [0, 0]
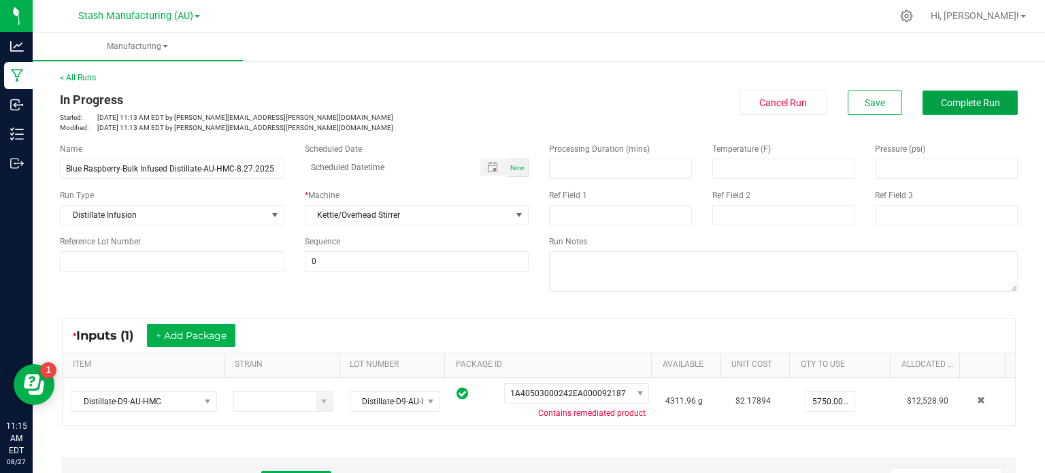
click at [979, 97] on span "Complete Run" at bounding box center [970, 102] width 59 height 11
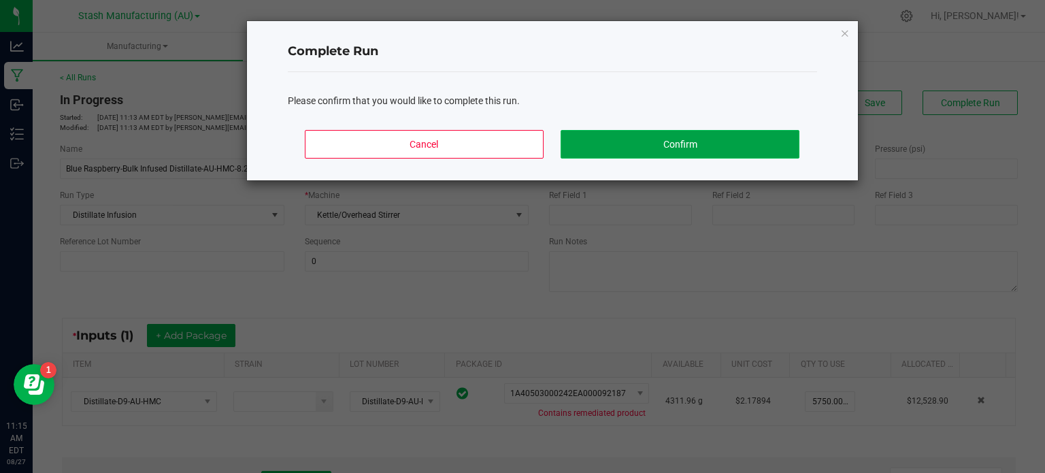
click at [733, 133] on button "Confirm" at bounding box center [680, 144] width 238 height 29
